Goal: Navigation & Orientation: Find specific page/section

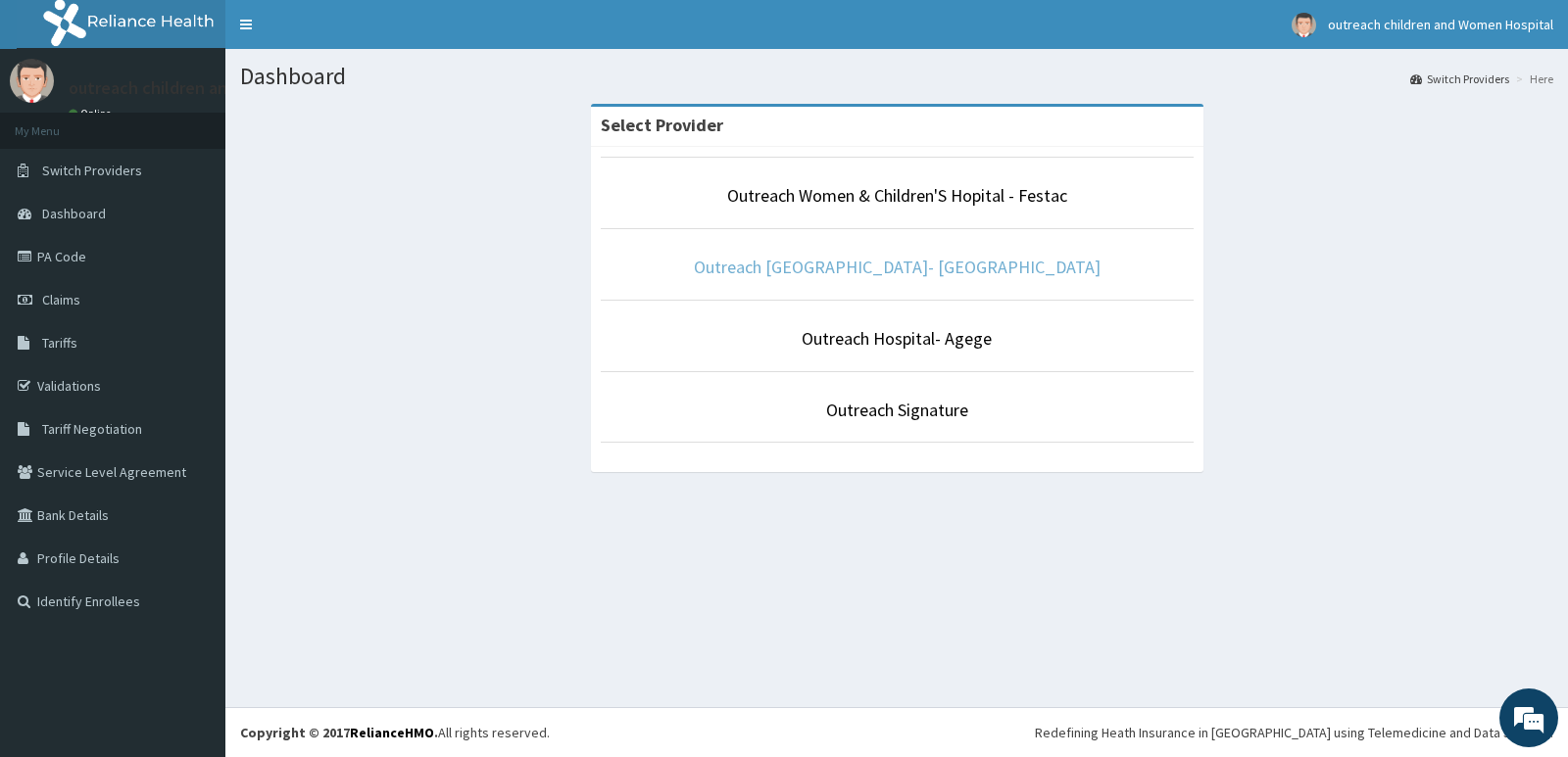
click at [870, 270] on link "Outreach [GEOGRAPHIC_DATA]- [GEOGRAPHIC_DATA]" at bounding box center [897, 267] width 407 height 23
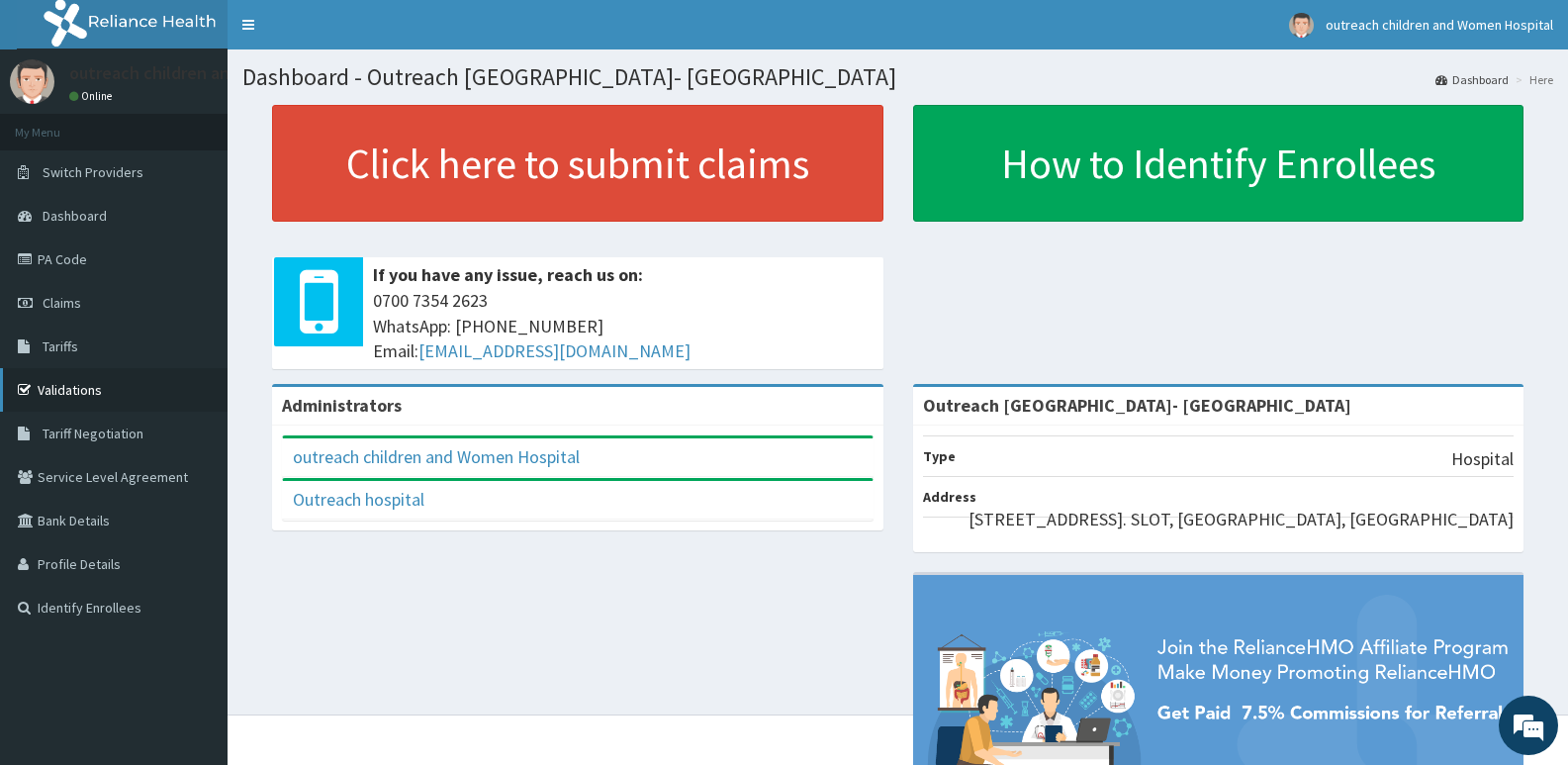
click at [88, 387] on link "Validations" at bounding box center [113, 390] width 228 height 44
